Goal: Navigation & Orientation: Find specific page/section

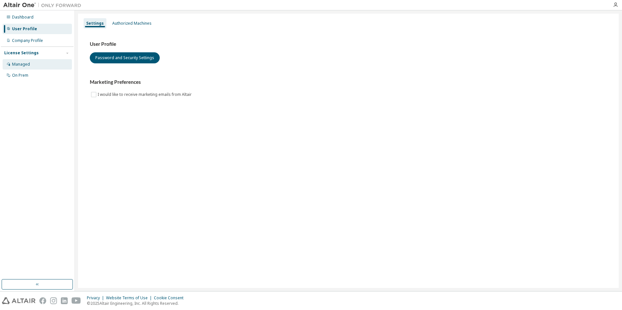
click at [37, 63] on div "Managed" at bounding box center [37, 64] width 69 height 10
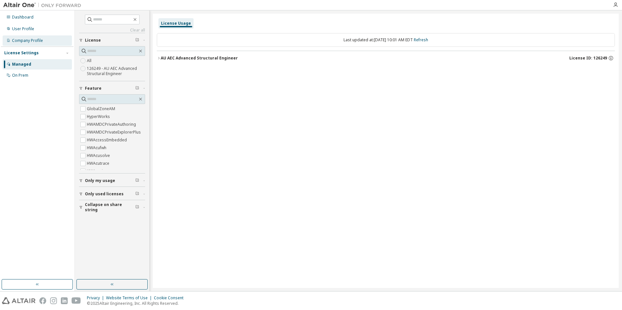
click at [29, 40] on div "Company Profile" at bounding box center [27, 40] width 31 height 5
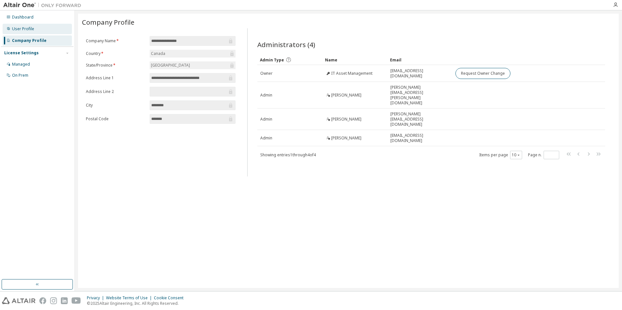
click at [33, 26] on div "User Profile" at bounding box center [23, 28] width 22 height 5
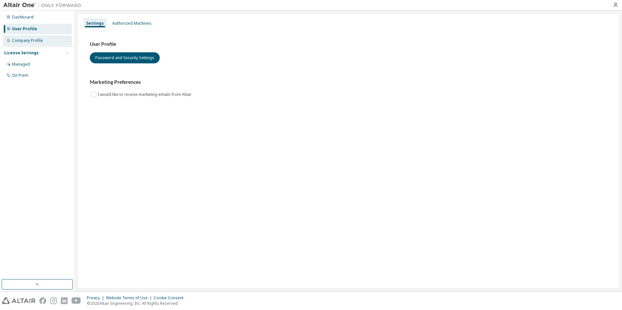
click at [42, 41] on div "Company Profile" at bounding box center [27, 40] width 31 height 5
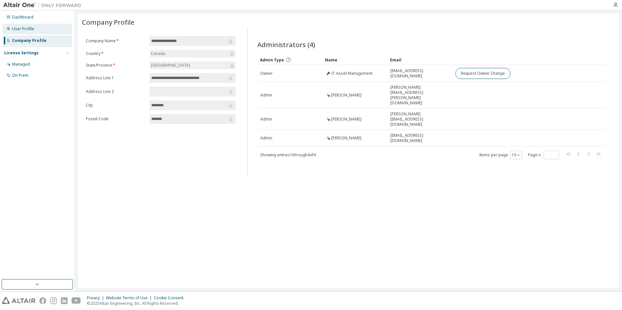
click at [33, 26] on div "User Profile" at bounding box center [23, 28] width 22 height 5
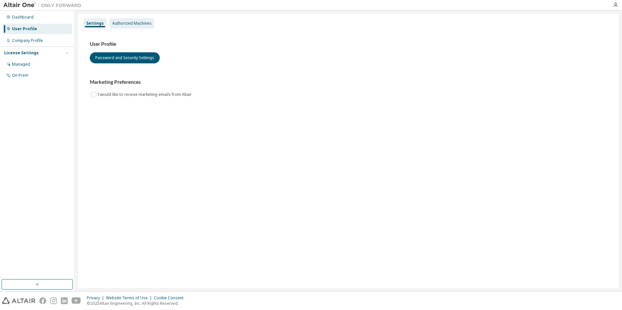
click at [116, 24] on div "Authorized Machines" at bounding box center [131, 23] width 39 height 5
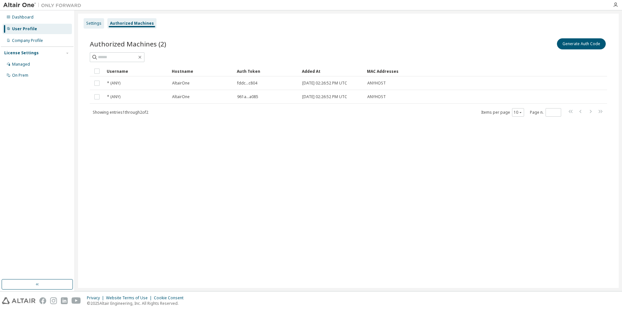
click at [86, 22] on div "Settings" at bounding box center [94, 23] width 20 height 10
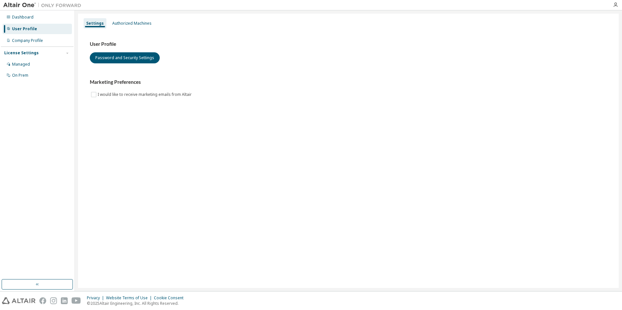
click at [12, 70] on div "Managed On Prem" at bounding box center [37, 69] width 73 height 21
click at [19, 62] on div "Managed" at bounding box center [21, 64] width 18 height 5
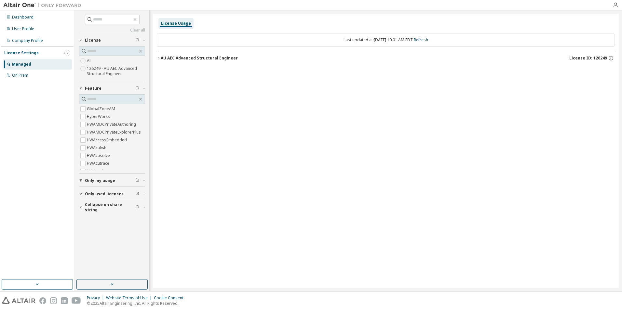
click at [64, 53] on div "License Settings" at bounding box center [37, 53] width 66 height 6
click at [65, 55] on button "button" at bounding box center [67, 53] width 6 height 6
click at [612, 4] on div at bounding box center [615, 4] width 13 height 5
click at [618, 5] on div at bounding box center [615, 4] width 13 height 5
click at [616, 4] on icon "button" at bounding box center [615, 4] width 5 height 5
